Goal: Information Seeking & Learning: Learn about a topic

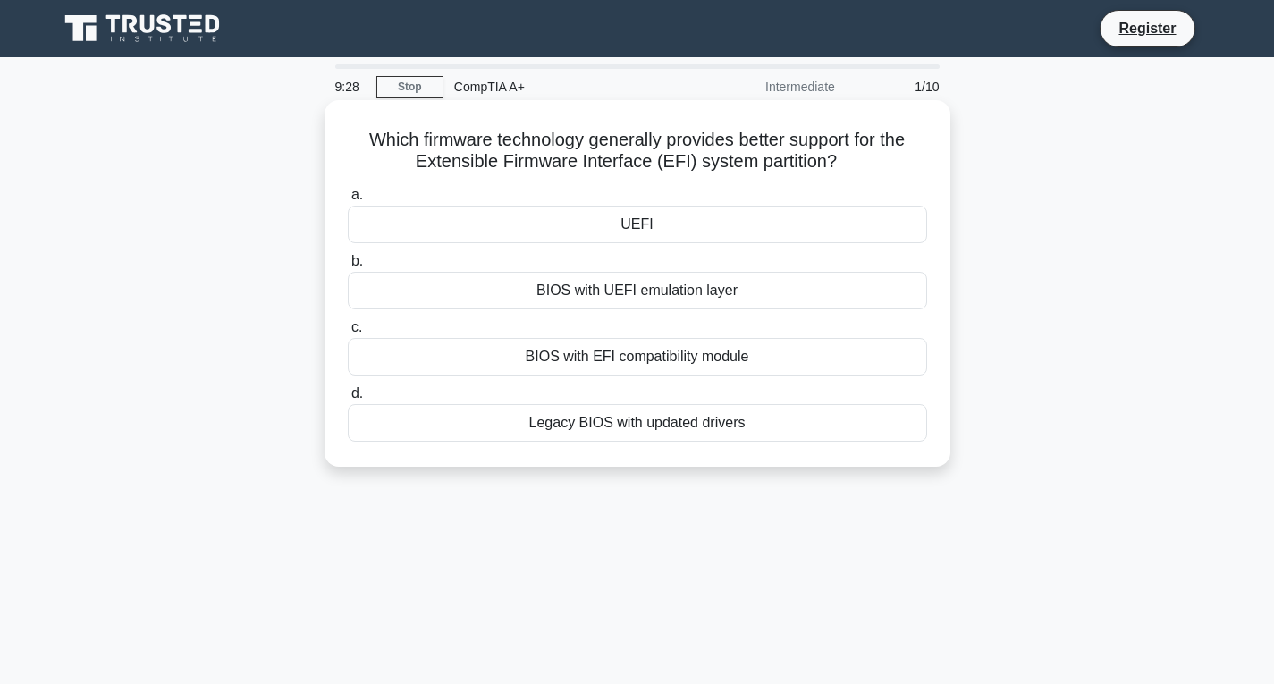
click at [652, 231] on div "UEFI" at bounding box center [637, 225] width 579 height 38
click at [348, 201] on input "a. UEFI" at bounding box center [348, 195] width 0 height 12
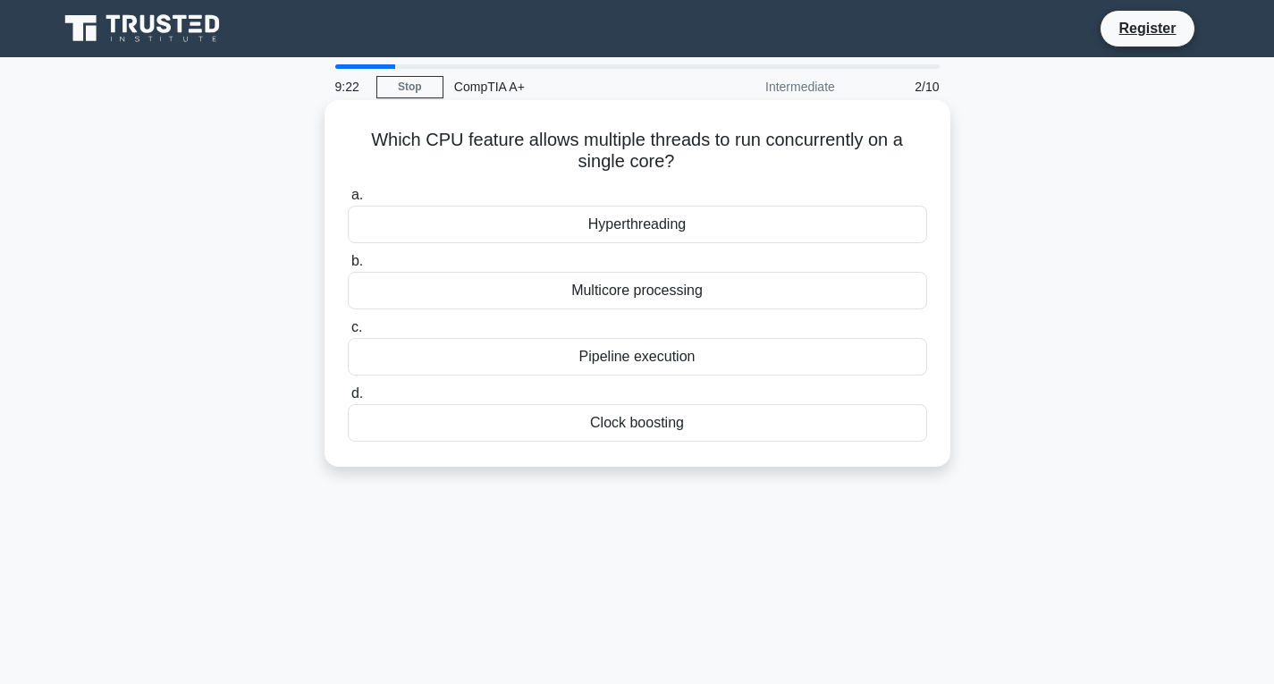
click at [548, 291] on div "Multicore processing" at bounding box center [637, 291] width 579 height 38
click at [348, 267] on input "b. Multicore processing" at bounding box center [348, 262] width 0 height 12
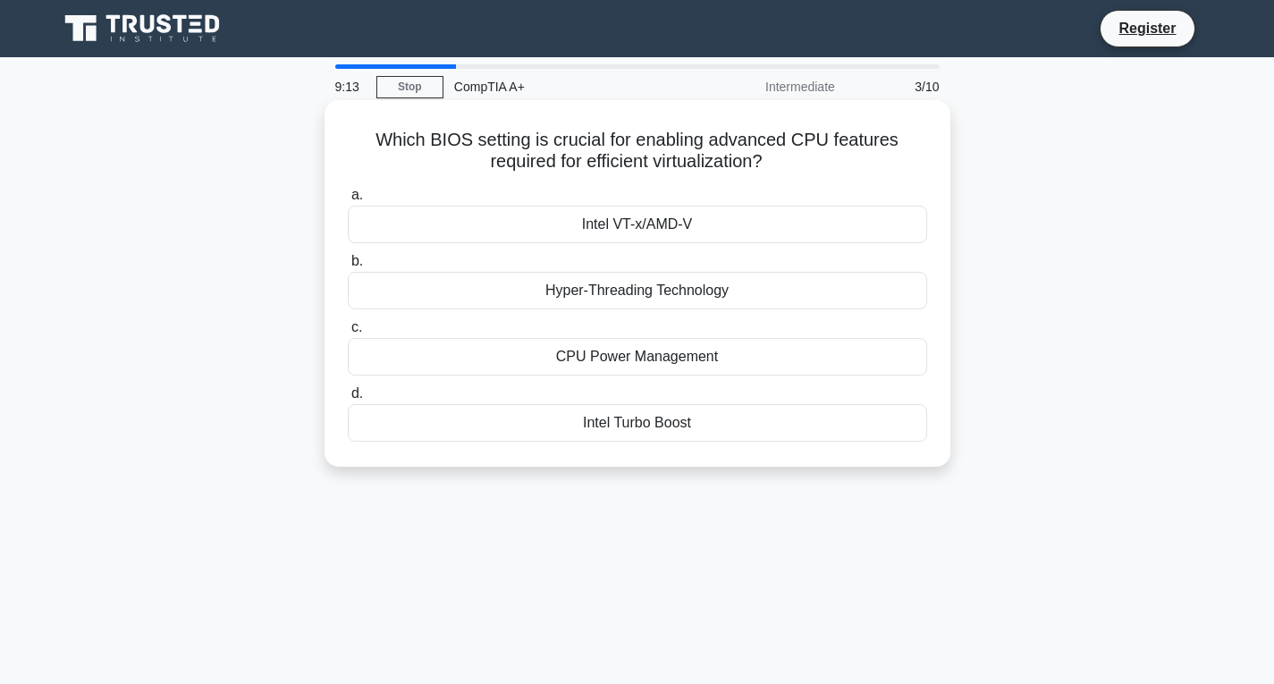
click at [568, 289] on div "Hyper-Threading Technology" at bounding box center [637, 291] width 579 height 38
click at [348, 267] on input "b. Hyper-Threading Technology" at bounding box center [348, 262] width 0 height 12
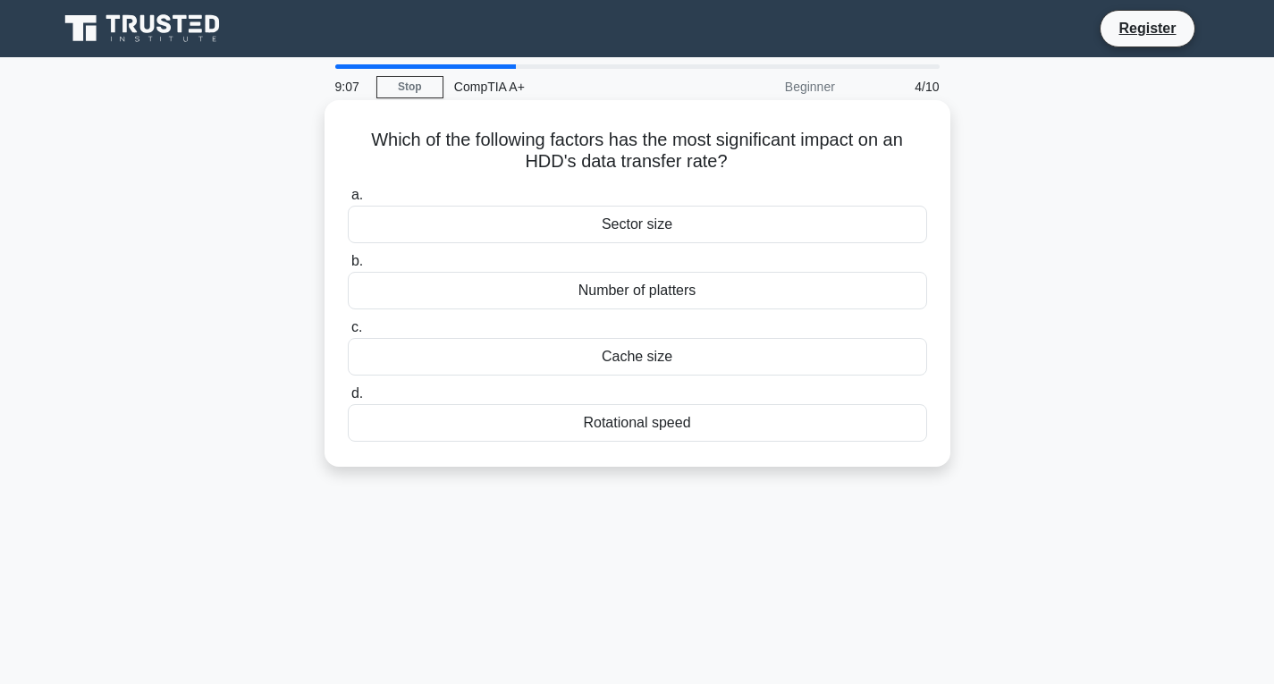
click at [639, 359] on div "Cache size" at bounding box center [637, 357] width 579 height 38
click at [348, 333] on input "c. Cache size" at bounding box center [348, 328] width 0 height 12
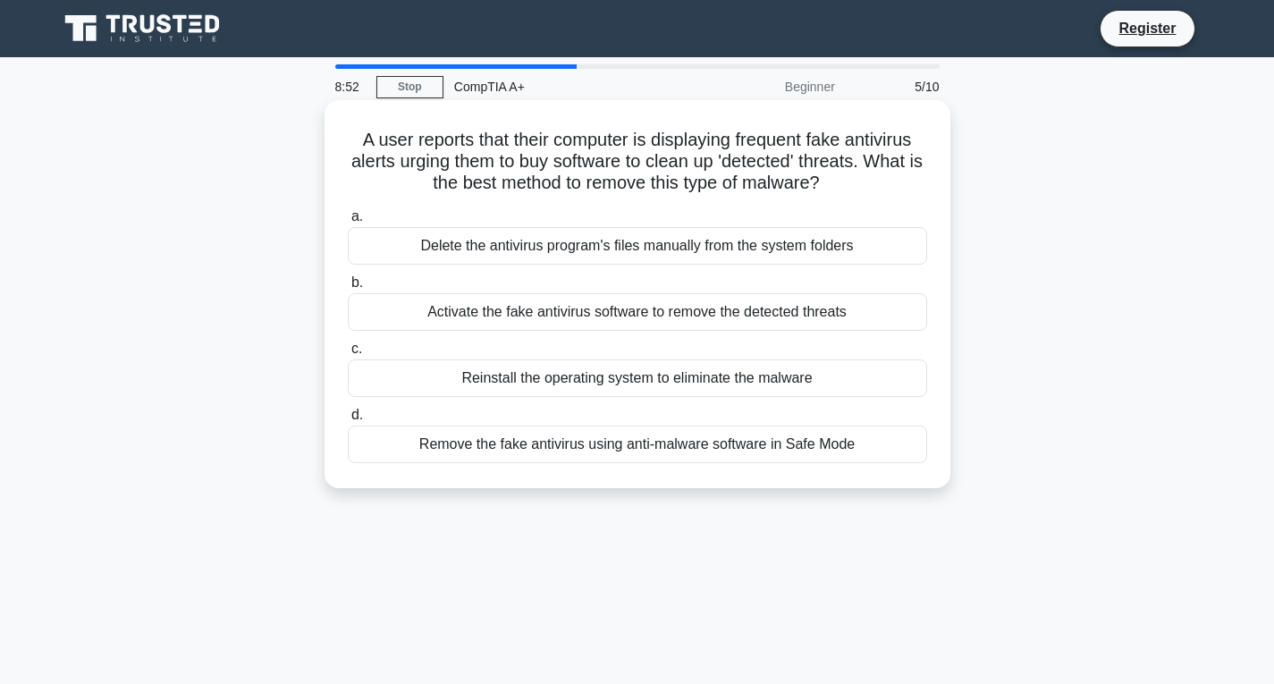
click at [709, 382] on div "Reinstall the operating system to eliminate the malware" at bounding box center [637, 378] width 579 height 38
click at [348, 355] on input "c. Reinstall the operating system to eliminate the malware" at bounding box center [348, 349] width 0 height 12
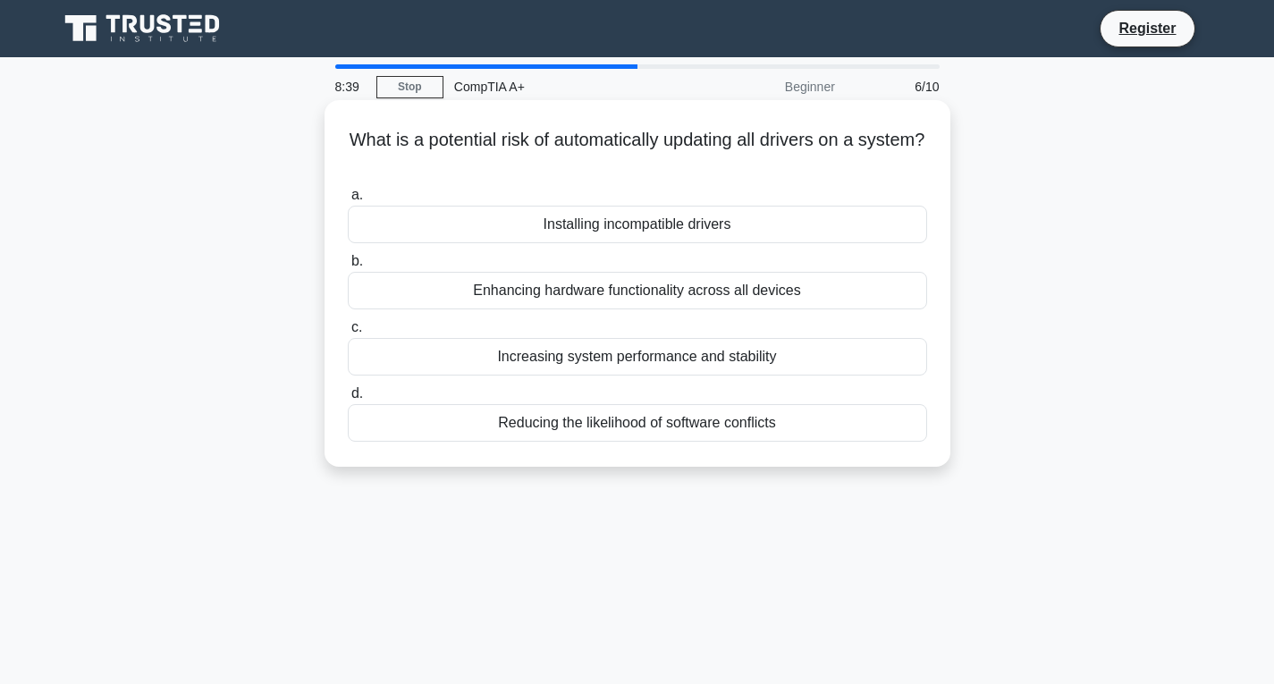
click at [582, 228] on div "Installing incompatible drivers" at bounding box center [637, 225] width 579 height 38
click at [348, 201] on input "a. Installing incompatible drivers" at bounding box center [348, 195] width 0 height 12
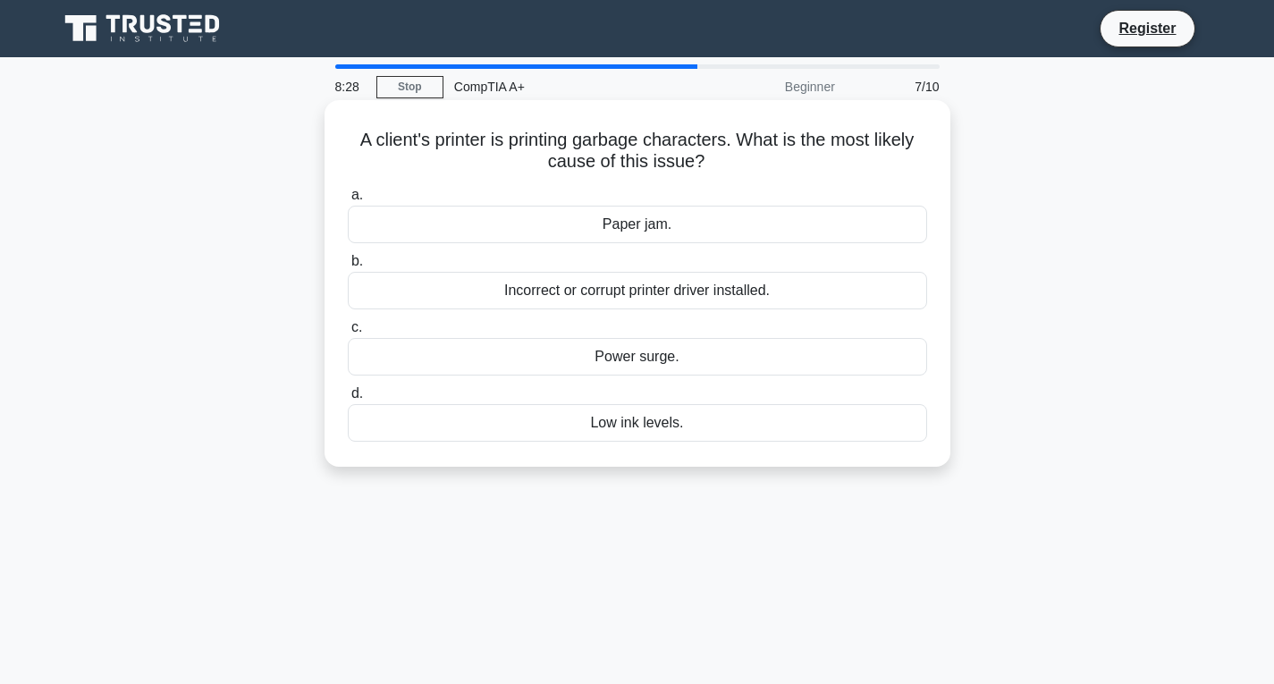
click at [526, 288] on div "Incorrect or corrupt printer driver installed." at bounding box center [637, 291] width 579 height 38
click at [348, 267] on input "b. Incorrect or corrupt printer driver installed." at bounding box center [348, 262] width 0 height 12
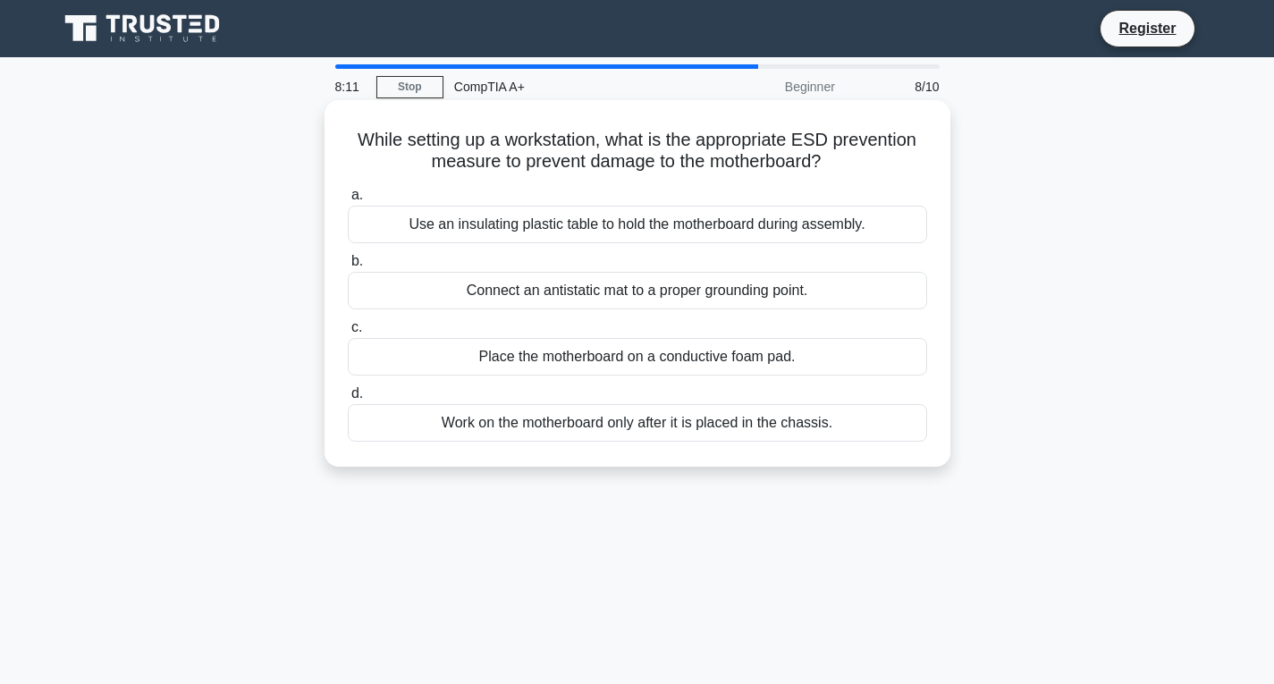
click at [466, 294] on div "Connect an antistatic mat to a proper grounding point." at bounding box center [637, 291] width 579 height 38
click at [348, 267] on input "b. Connect an antistatic mat to a proper grounding point." at bounding box center [348, 262] width 0 height 12
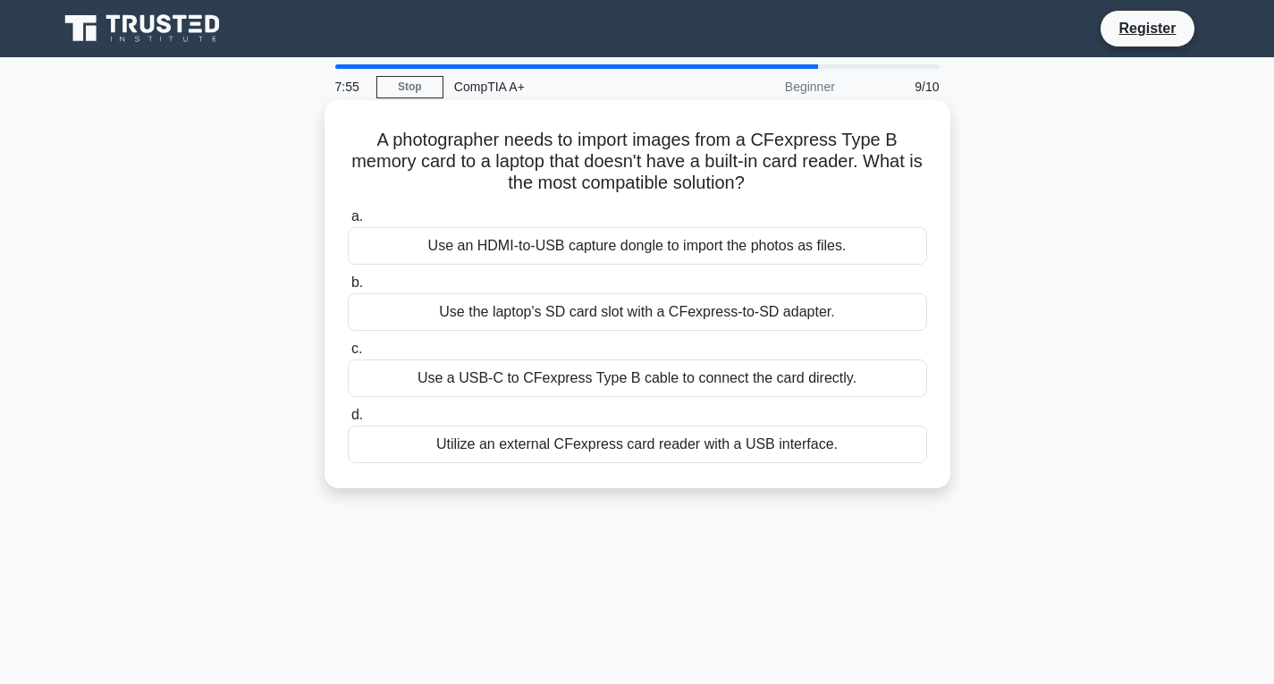
click at [564, 321] on div "Use the laptop's SD card slot with a CFexpress-to-SD adapter." at bounding box center [637, 312] width 579 height 38
click at [348, 289] on input "b. Use the laptop's SD card slot with a CFexpress-to-SD adapter." at bounding box center [348, 283] width 0 height 12
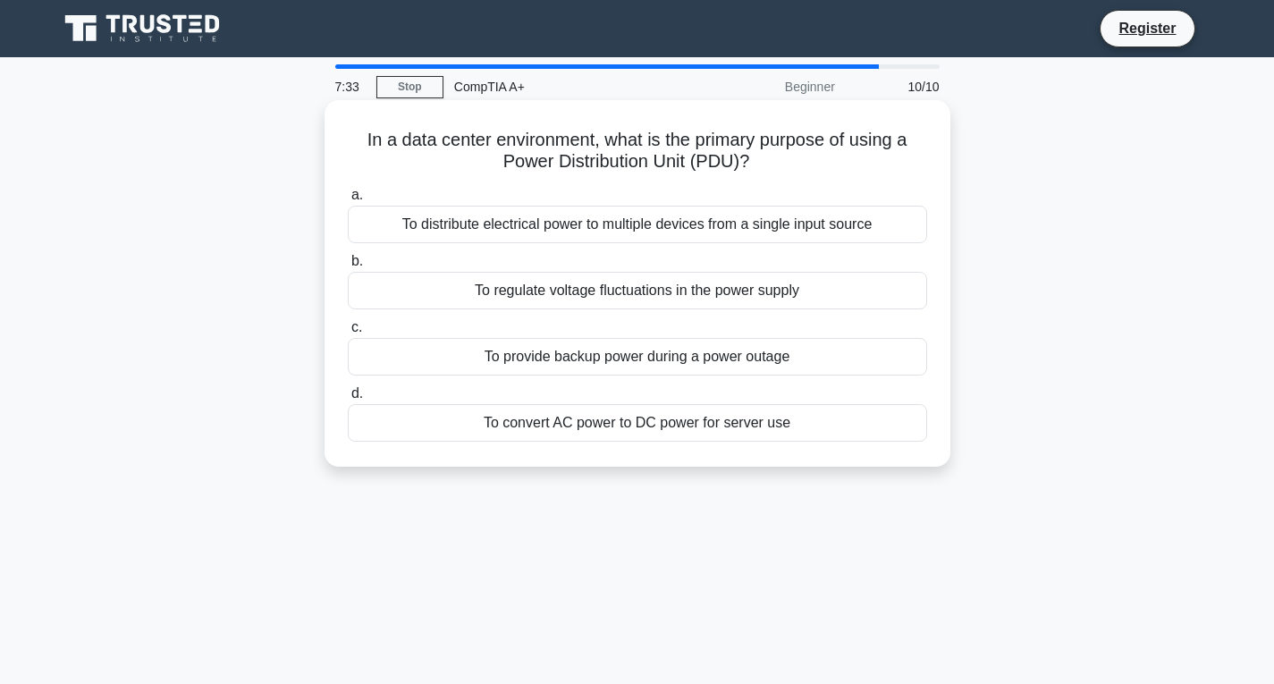
click at [625, 240] on div "To distribute electrical power to multiple devices from a single input source" at bounding box center [637, 225] width 579 height 38
click at [348, 201] on input "a. To distribute electrical power to multiple devices from a single input source" at bounding box center [348, 195] width 0 height 12
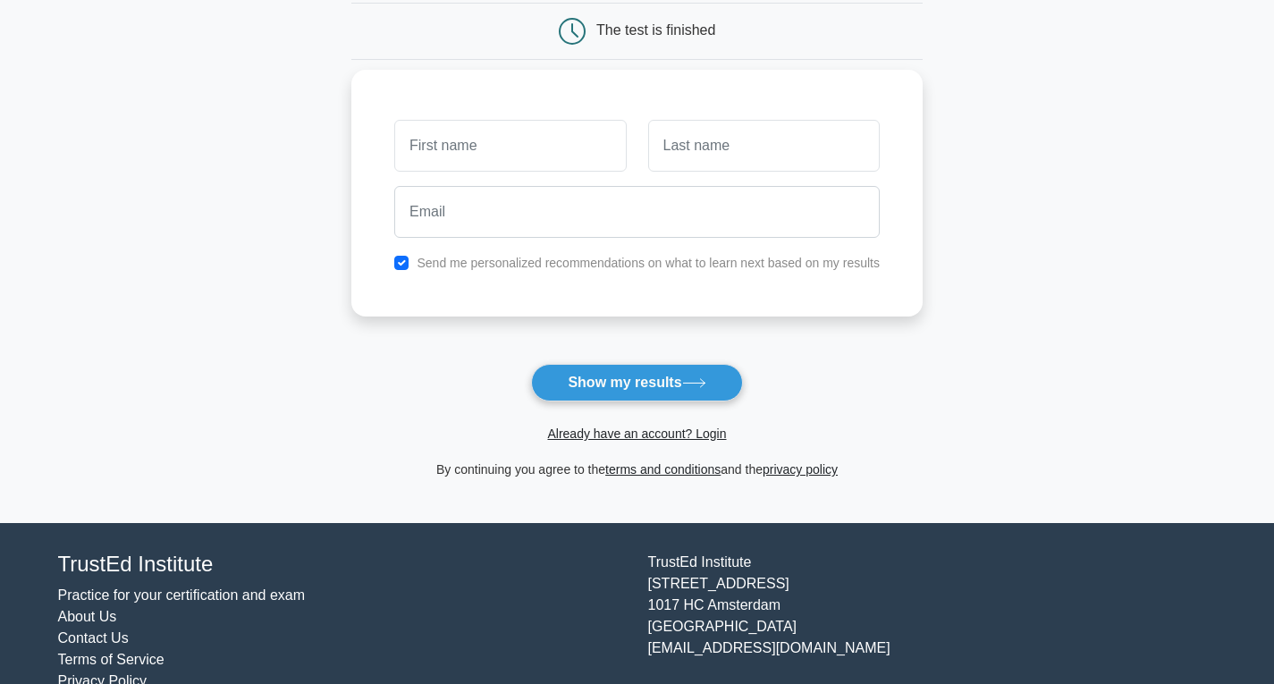
scroll to position [179, 0]
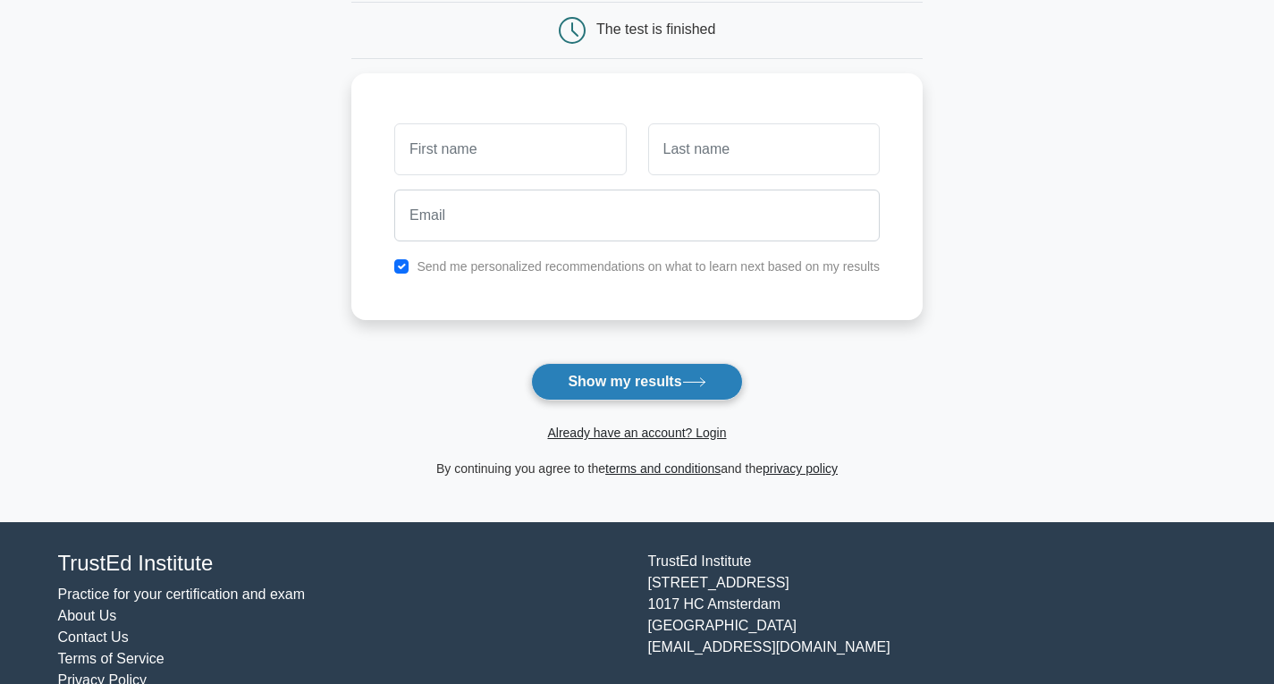
click at [639, 387] on button "Show my results" at bounding box center [636, 382] width 211 height 38
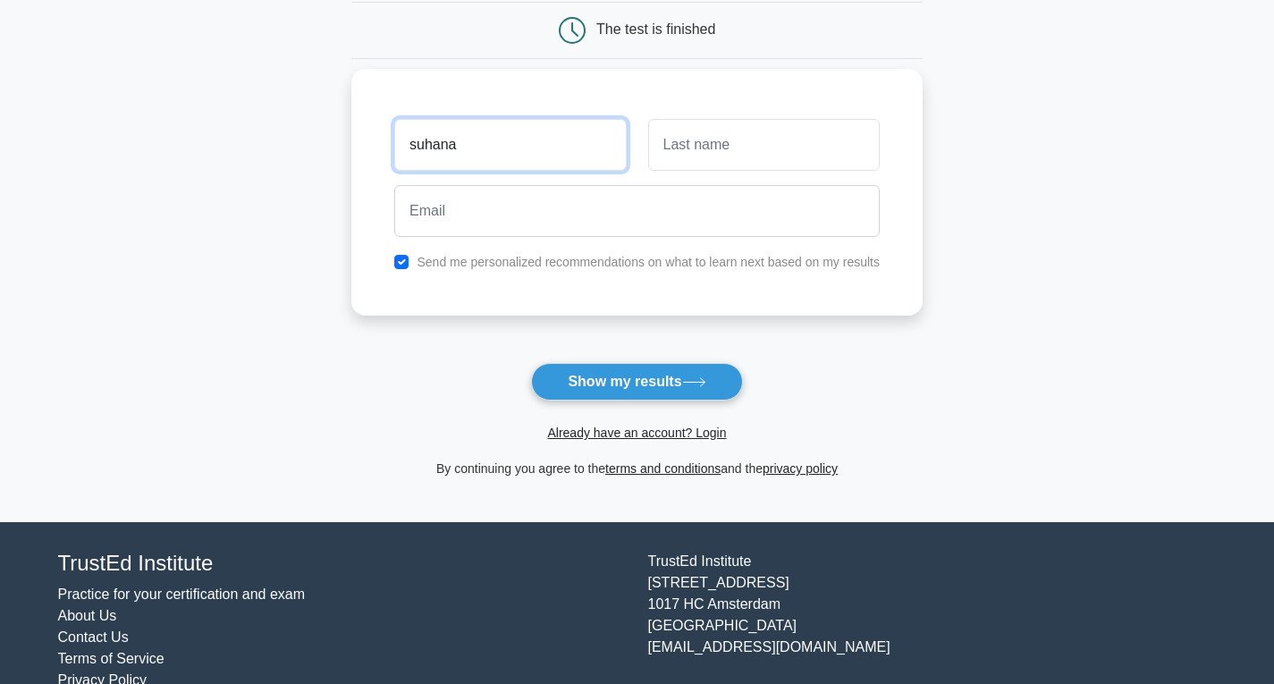
type input "suhana"
click at [817, 178] on div at bounding box center [636, 211] width 507 height 66
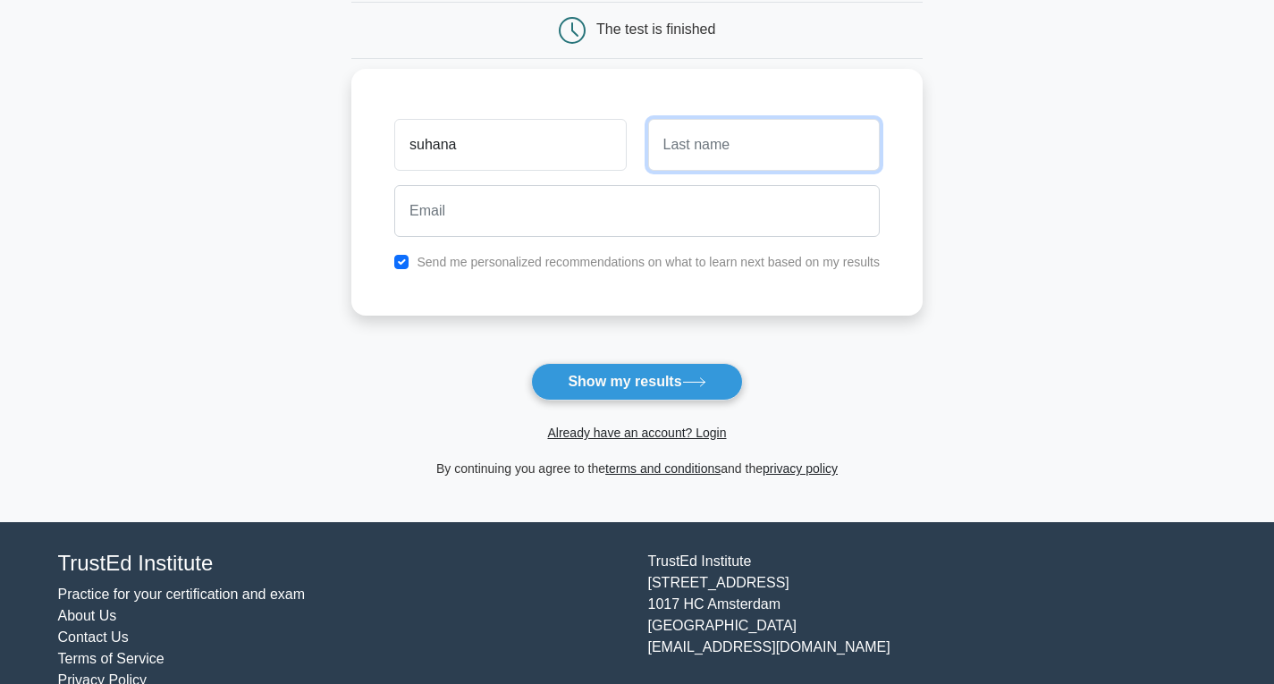
click at [820, 163] on input "text" at bounding box center [763, 145] width 231 height 52
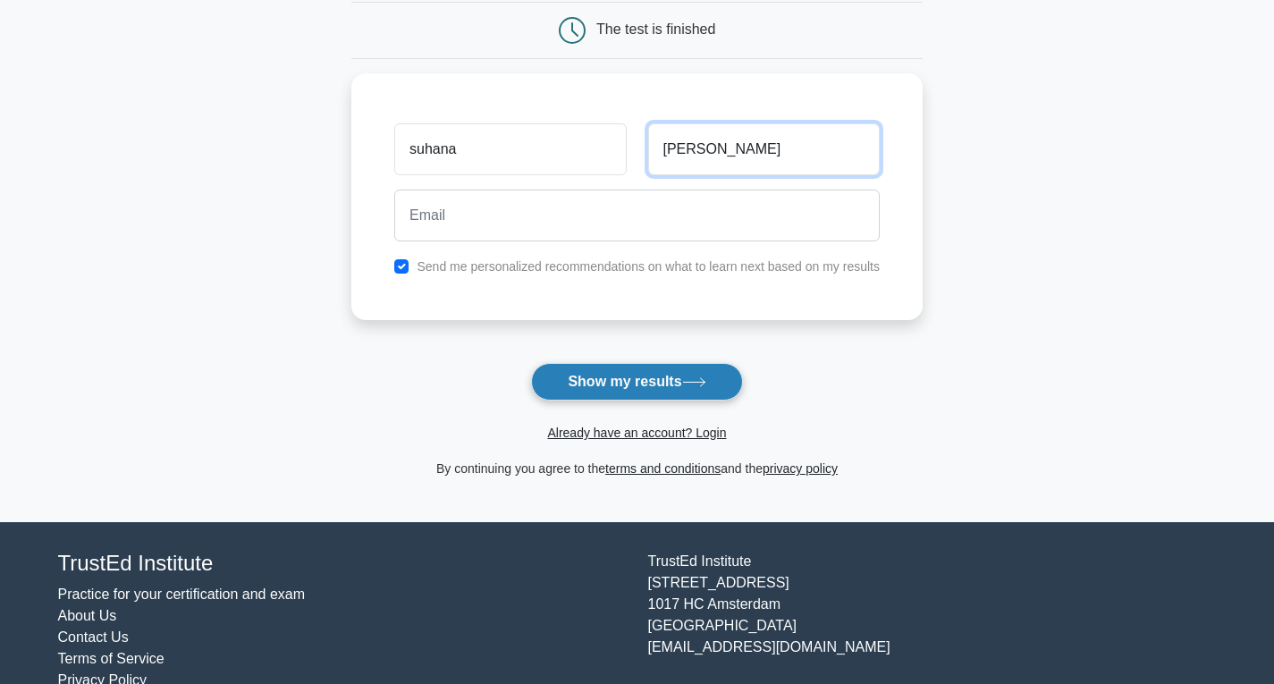
type input "motilal"
click at [652, 382] on button "Show my results" at bounding box center [636, 382] width 211 height 38
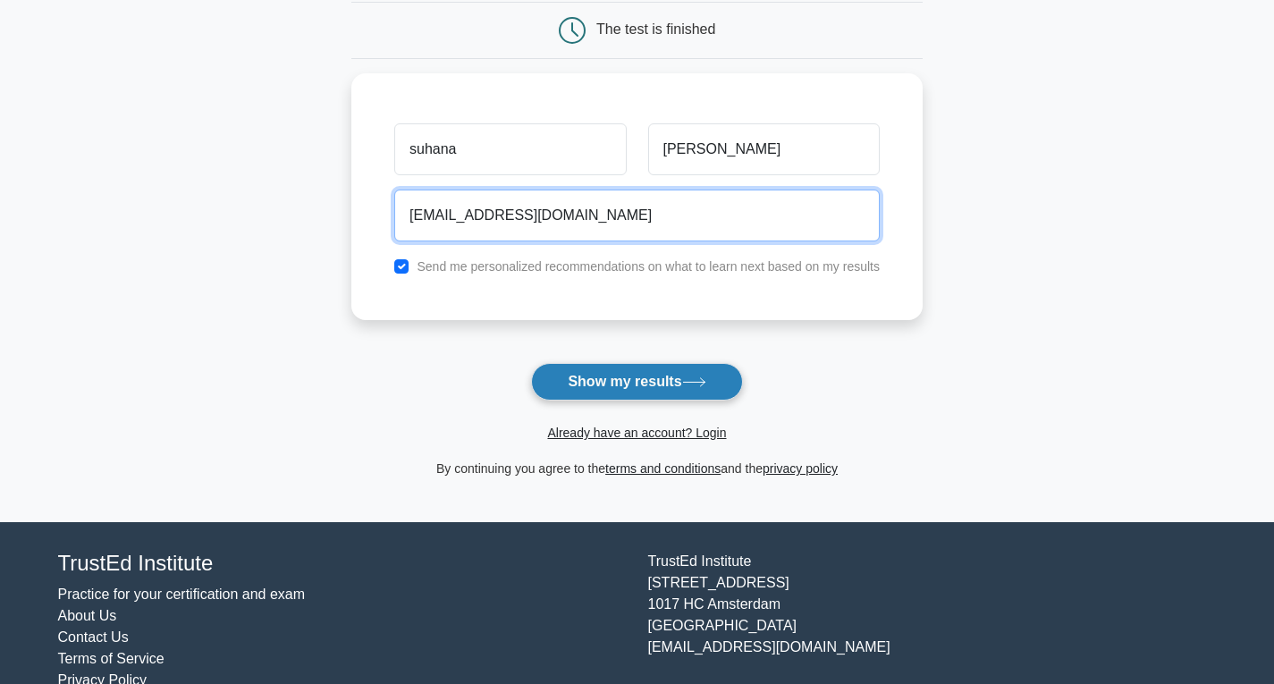
type input "suhanamotilal8@gmail.com"
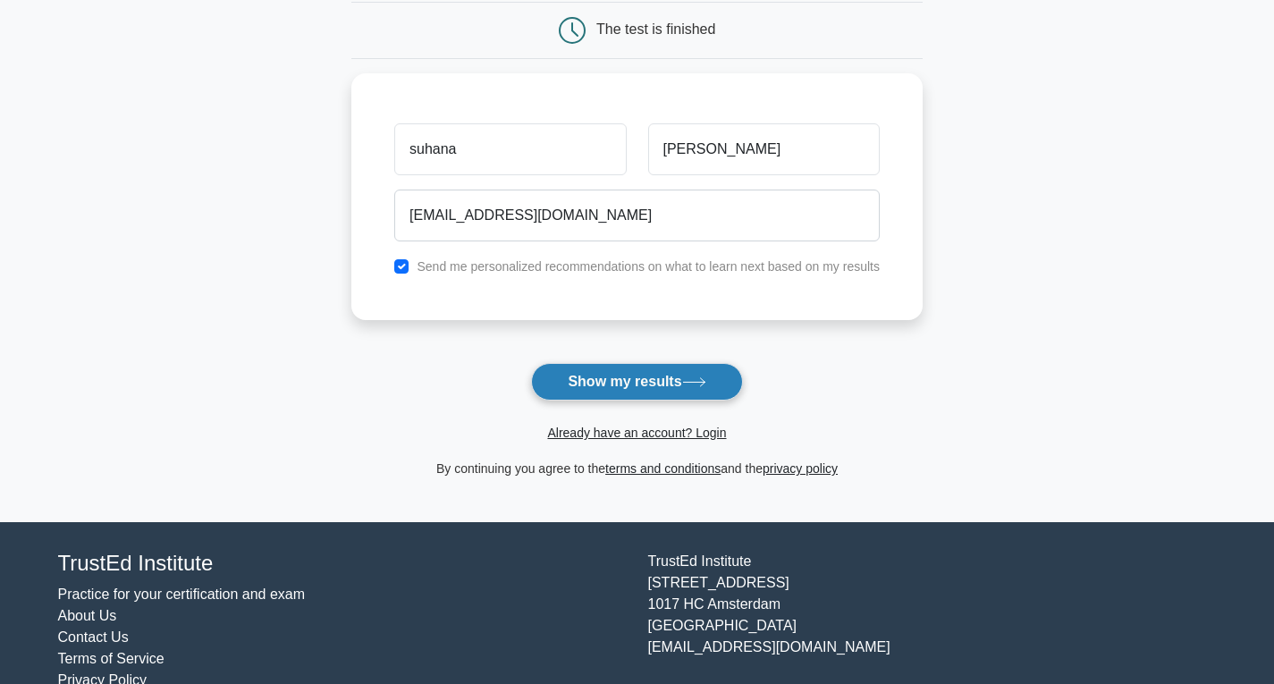
click at [571, 376] on button "Show my results" at bounding box center [636, 382] width 211 height 38
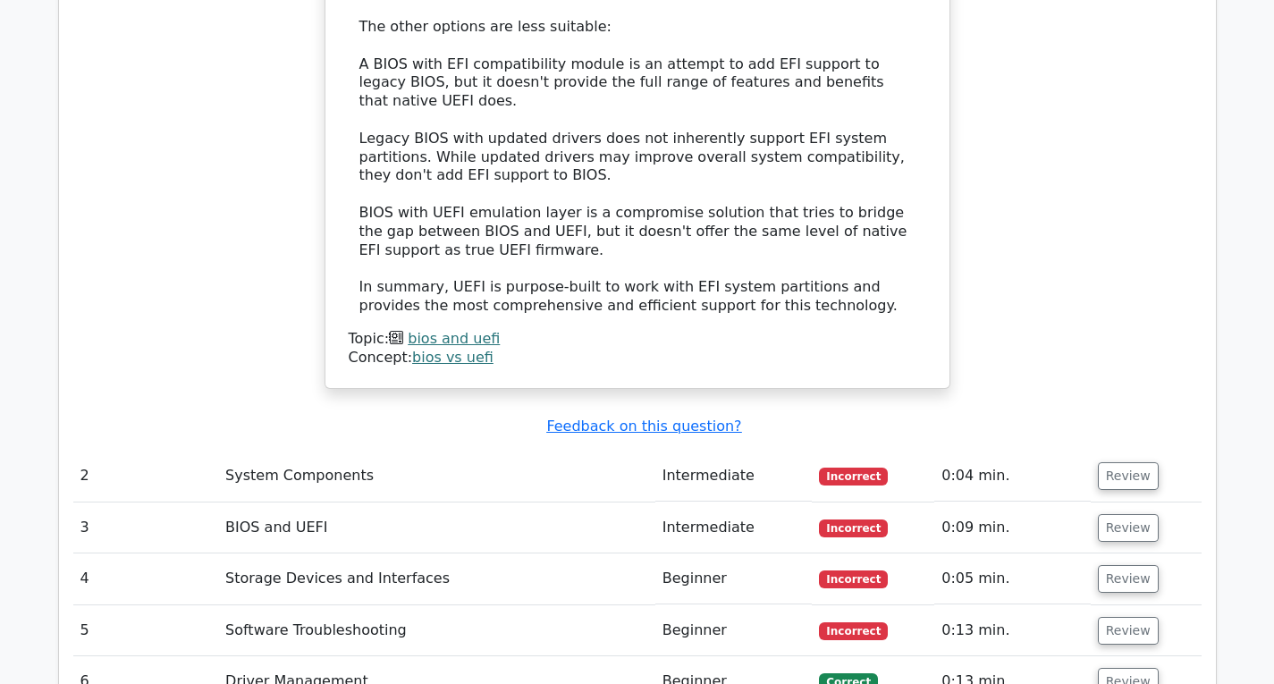
scroll to position [2145, 0]
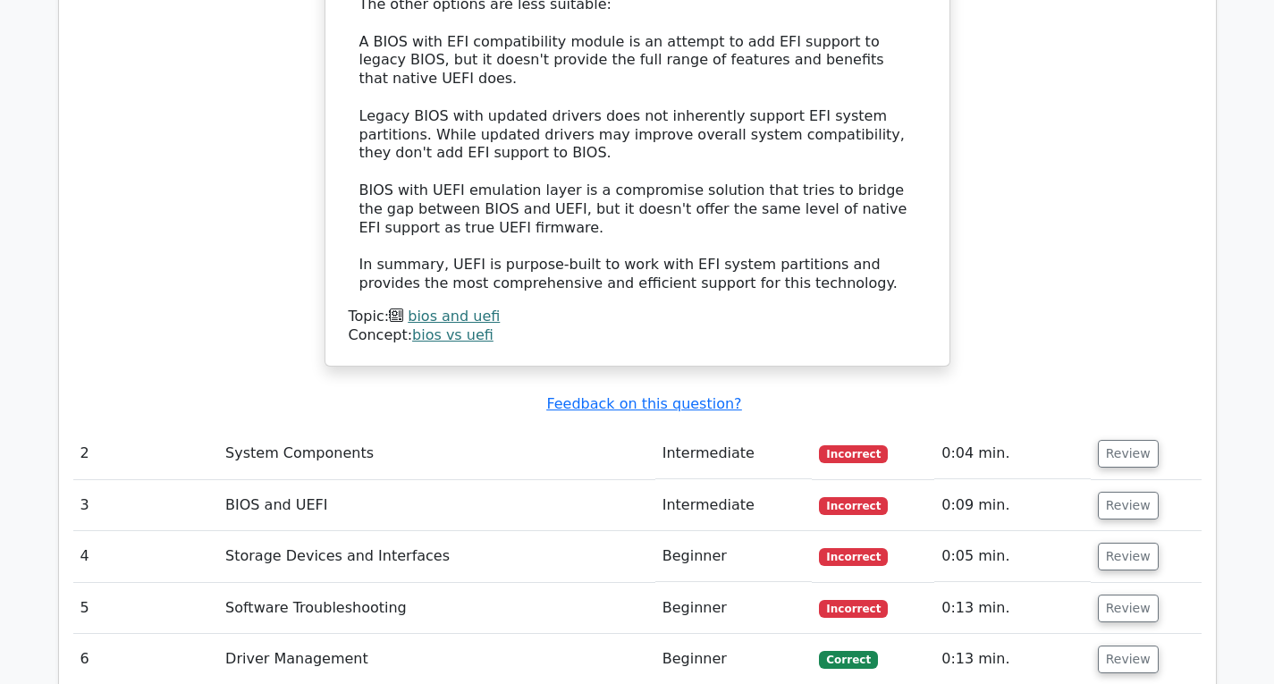
click at [643, 428] on td "System Components" at bounding box center [436, 453] width 437 height 51
click at [678, 428] on td "Intermediate" at bounding box center [733, 453] width 157 height 51
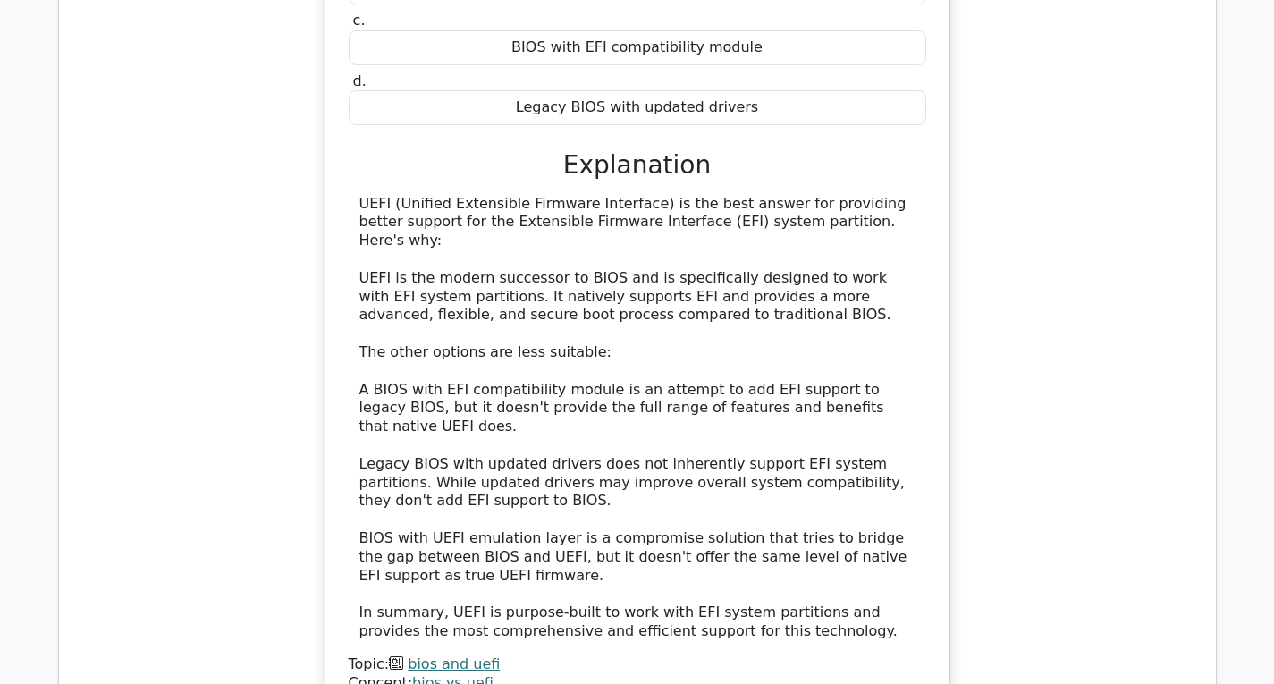
scroll to position [1877, 0]
